Goal: Task Accomplishment & Management: Manage account settings

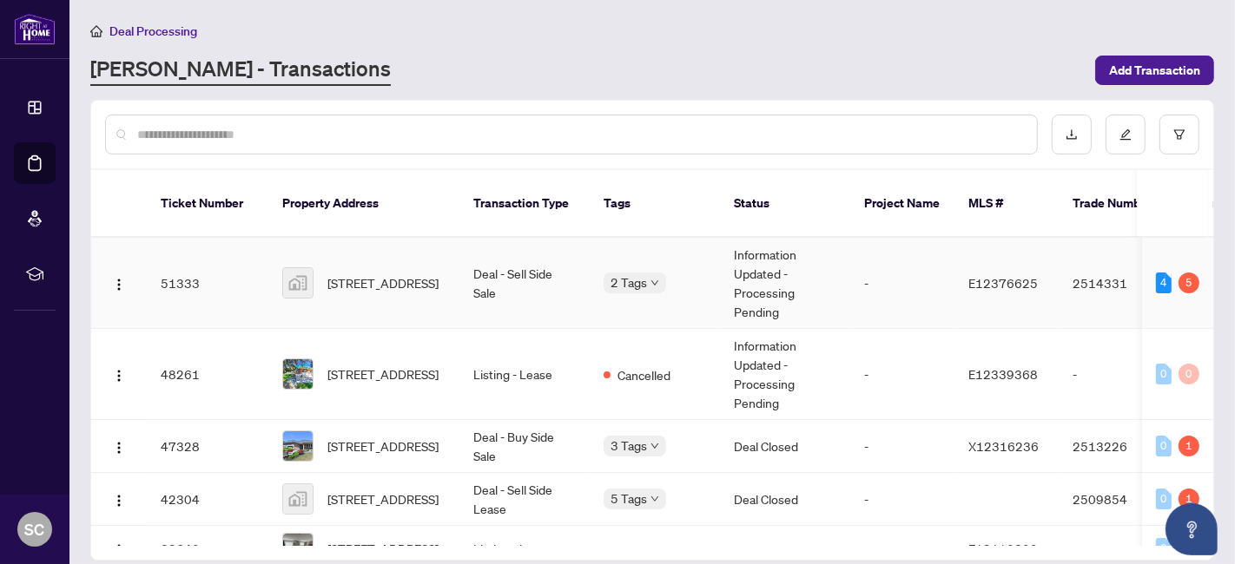
click at [384, 273] on span "[STREET_ADDRESS]" at bounding box center [382, 282] width 111 height 19
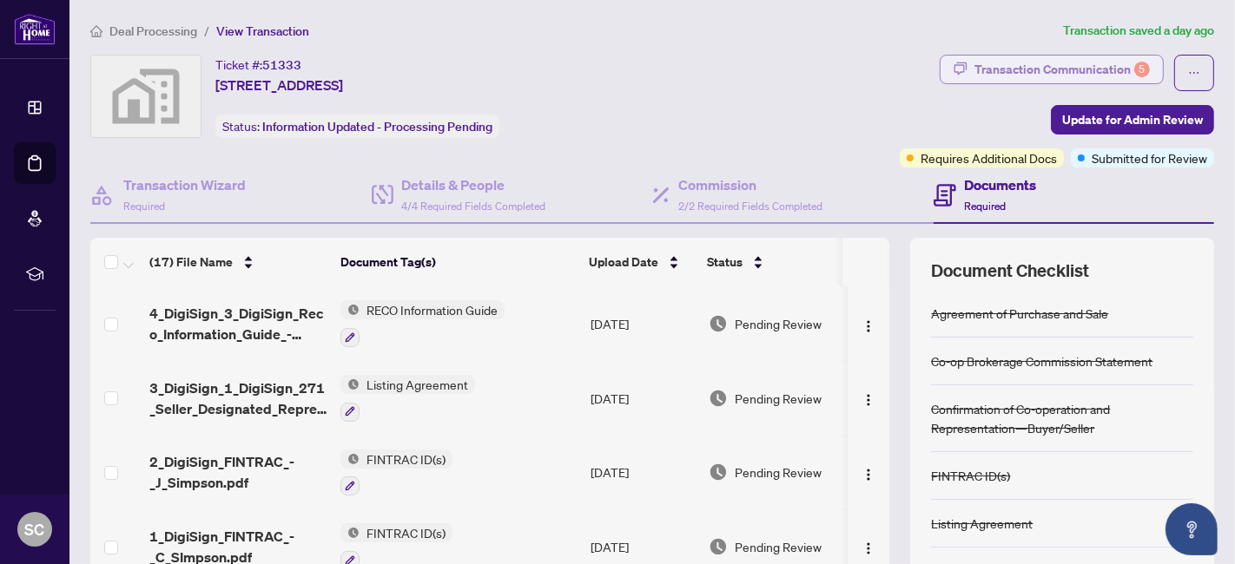
click at [1000, 72] on div "Transaction Communication 5" at bounding box center [1061, 70] width 175 height 28
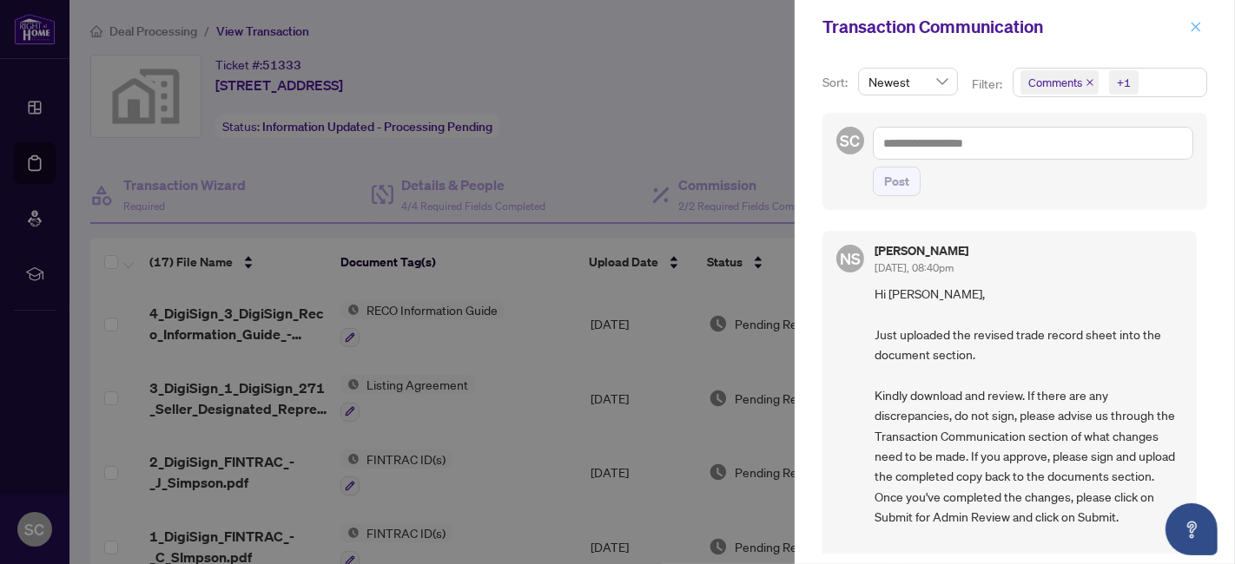
click at [1193, 30] on icon "close" at bounding box center [1196, 27] width 10 height 10
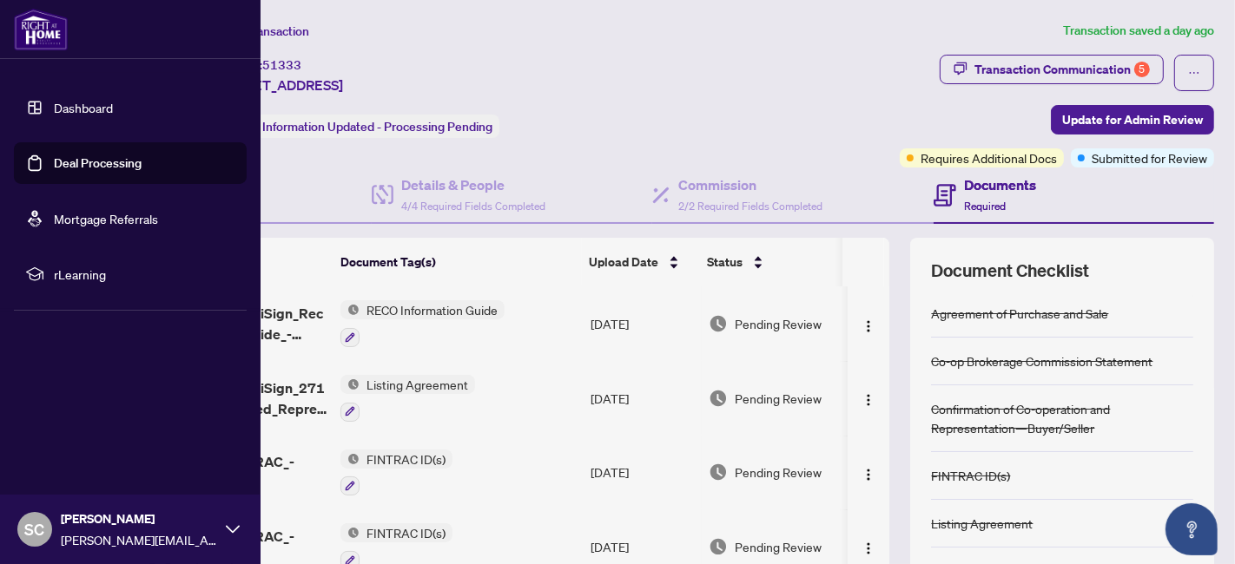
click at [54, 155] on link "Deal Processing" at bounding box center [98, 163] width 88 height 16
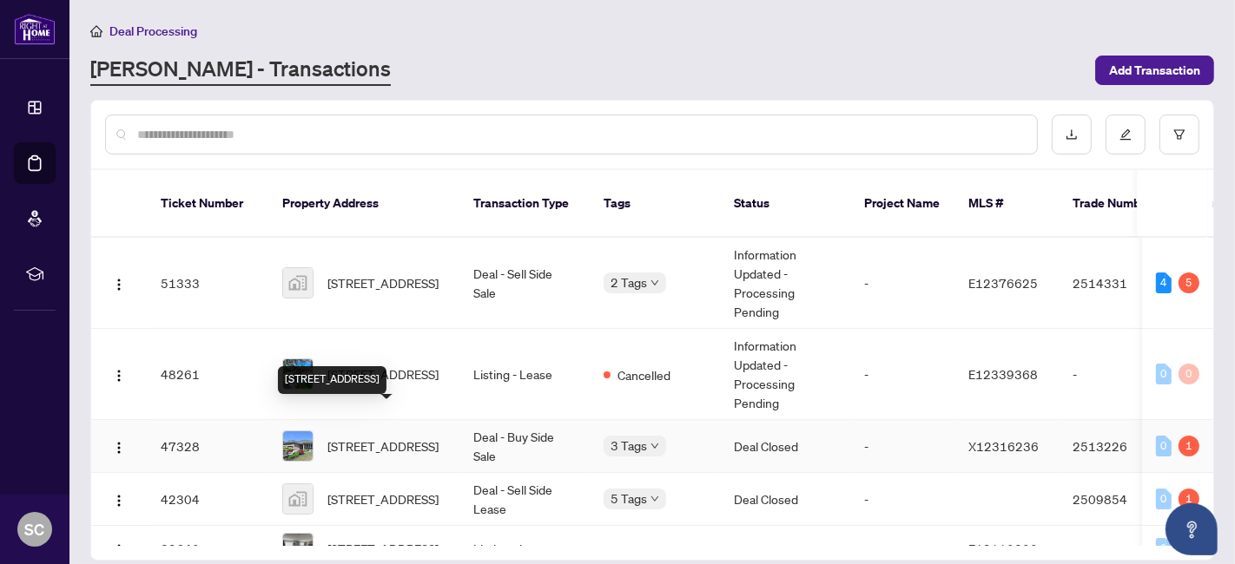
click at [343, 437] on span "[STREET_ADDRESS]" at bounding box center [382, 446] width 111 height 19
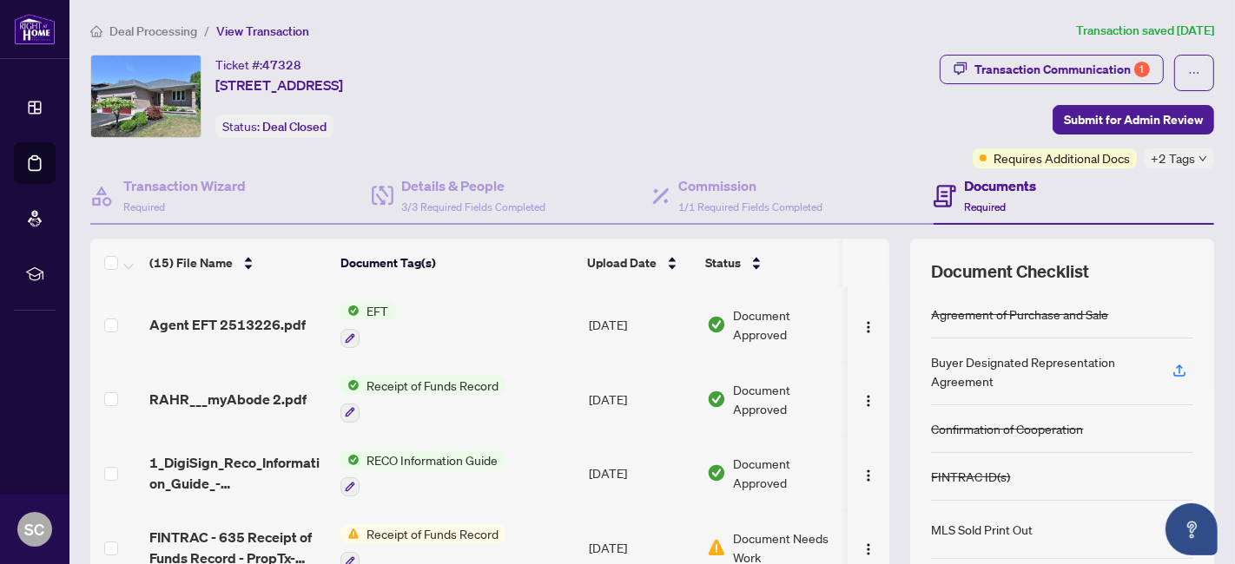
click at [366, 301] on span "EFT" at bounding box center [377, 310] width 36 height 19
click at [359, 392] on span "EFT" at bounding box center [368, 394] width 191 height 19
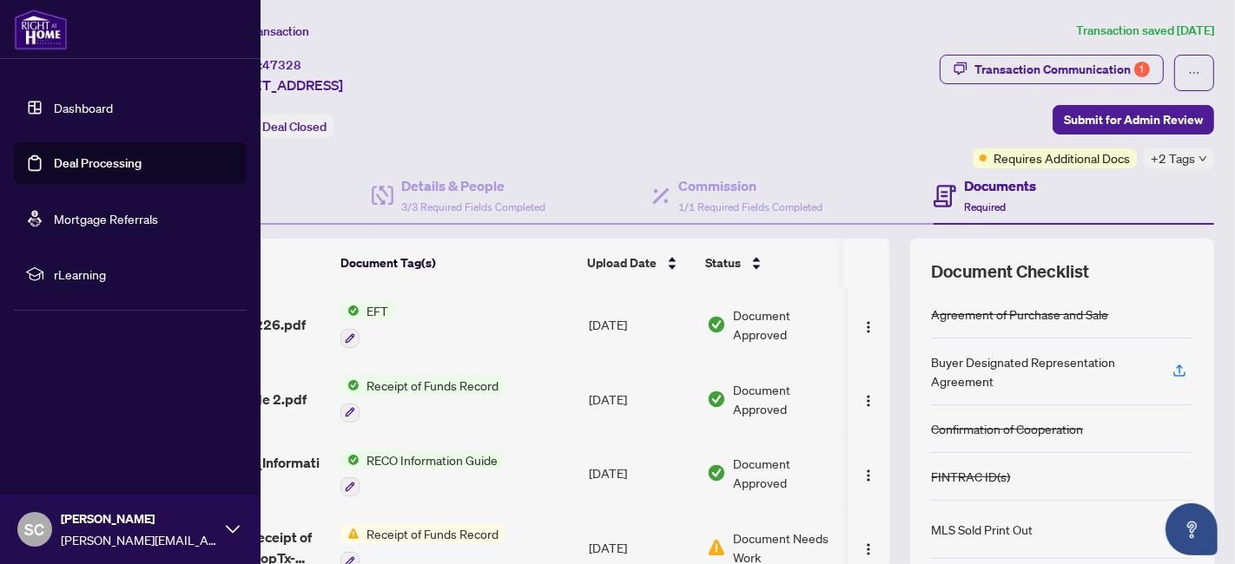
click at [79, 167] on link "Deal Processing" at bounding box center [98, 163] width 88 height 16
